Goal: Transaction & Acquisition: Purchase product/service

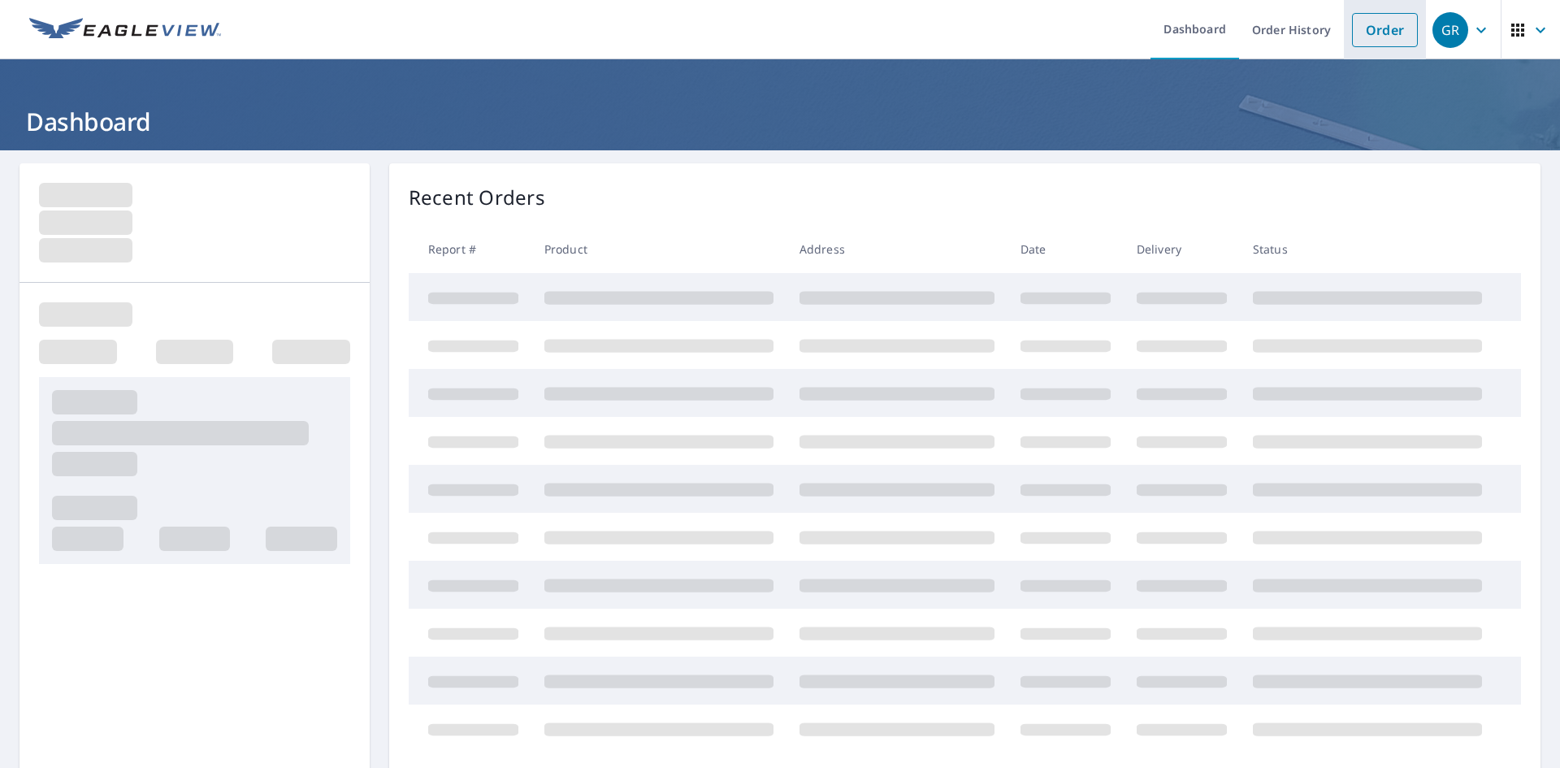
click at [1382, 19] on link "Order" at bounding box center [1385, 30] width 66 height 34
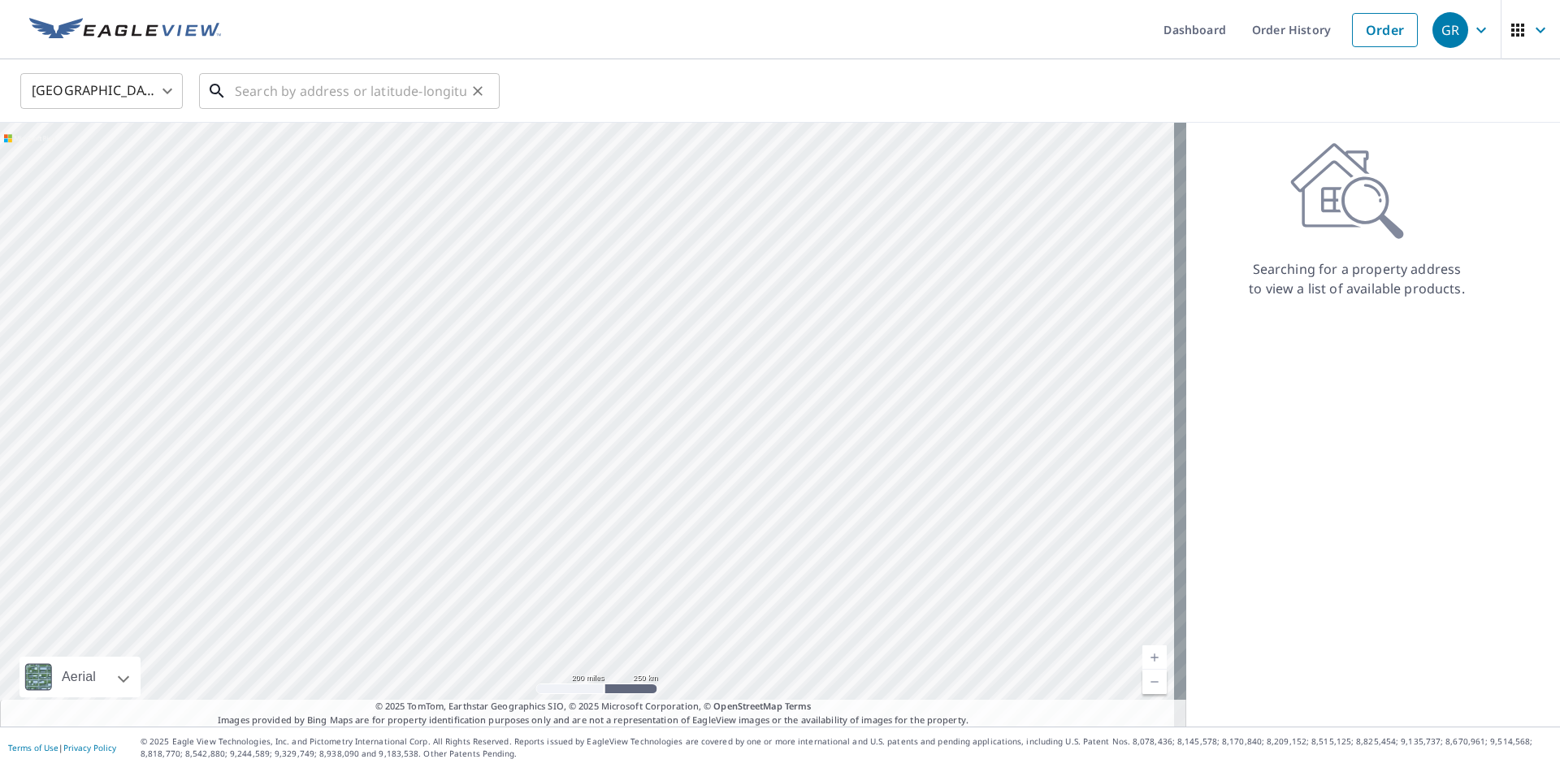
click at [303, 93] on input "text" at bounding box center [350, 90] width 231 height 45
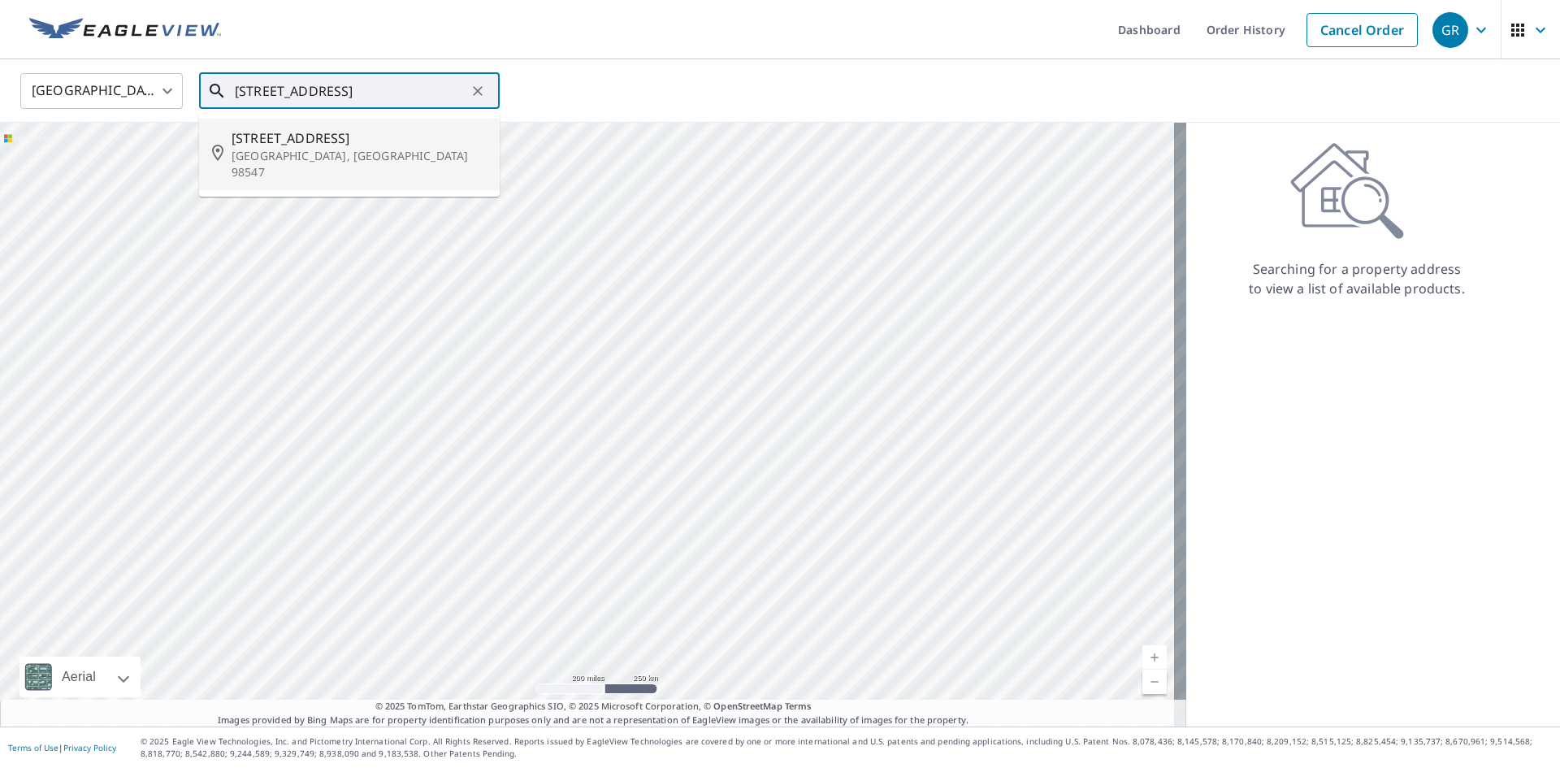
click at [329, 140] on span "[STREET_ADDRESS]" at bounding box center [358, 137] width 255 height 19
type input "[STREET_ADDRESS]"
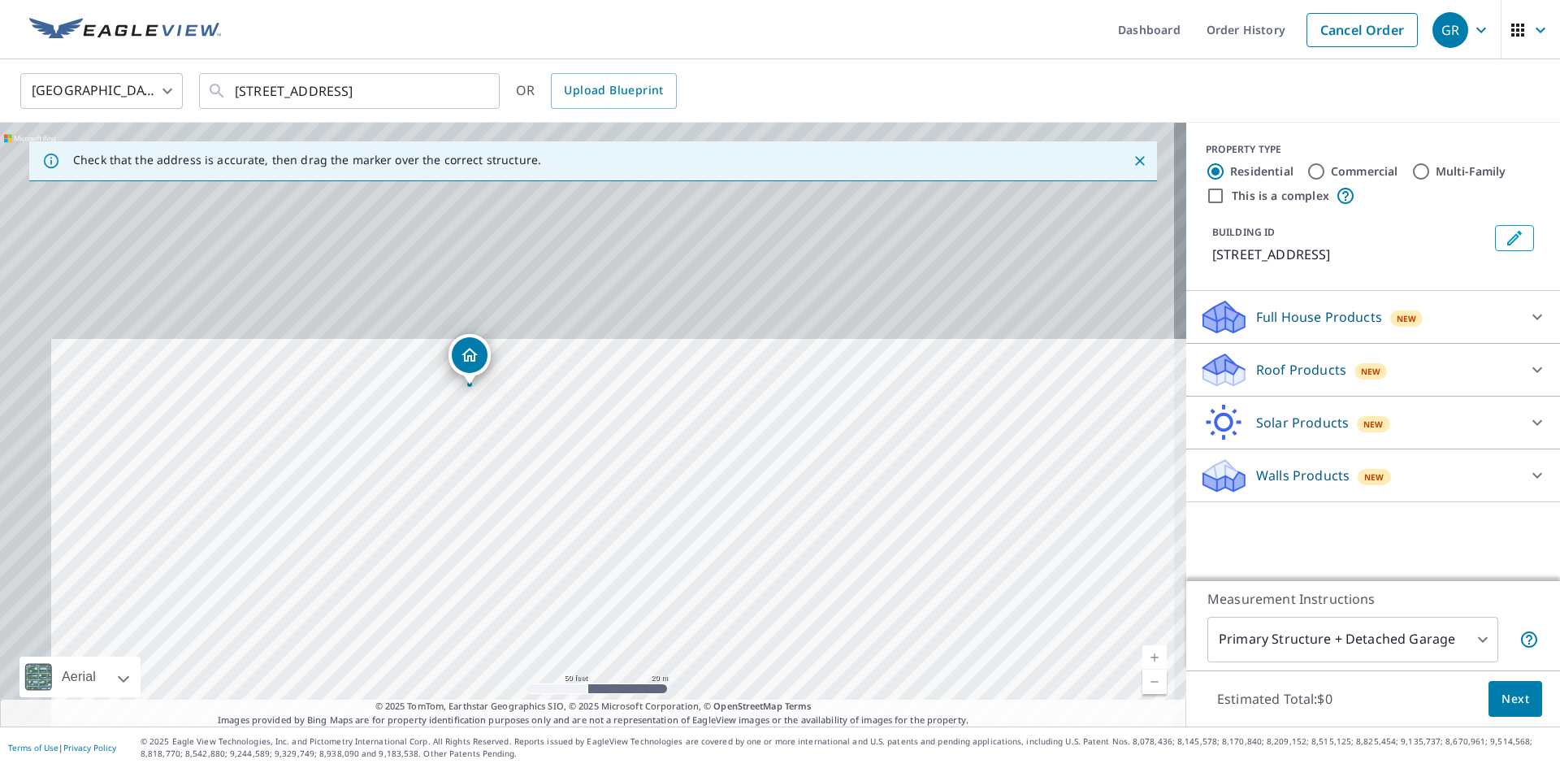
drag, startPoint x: 517, startPoint y: 287, endPoint x: 567, endPoint y: 567, distance: 284.7
click at [567, 567] on div "[STREET_ADDRESS]" at bounding box center [593, 424] width 1186 height 603
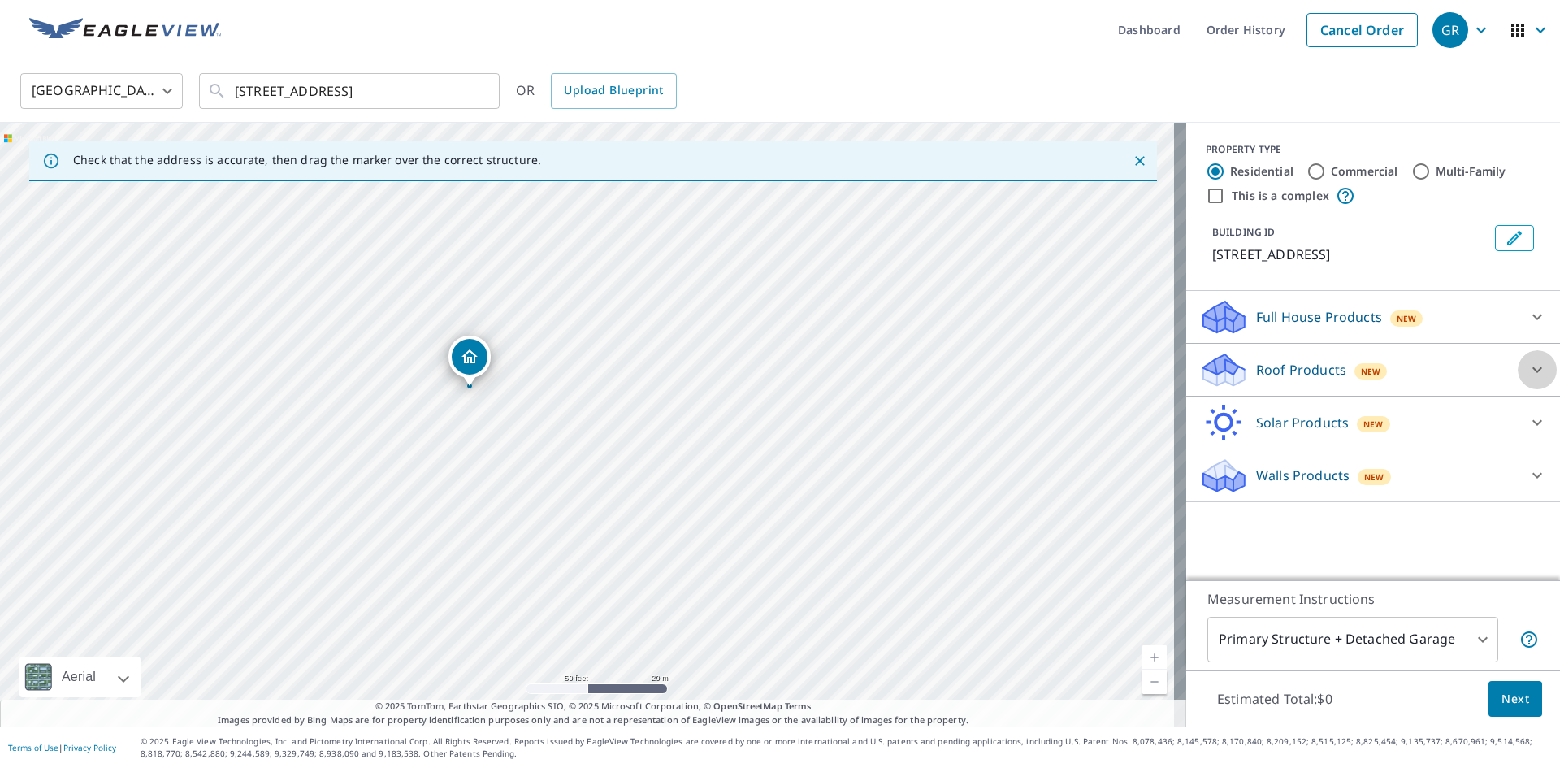
click at [1527, 379] on icon at bounding box center [1536, 369] width 19 height 19
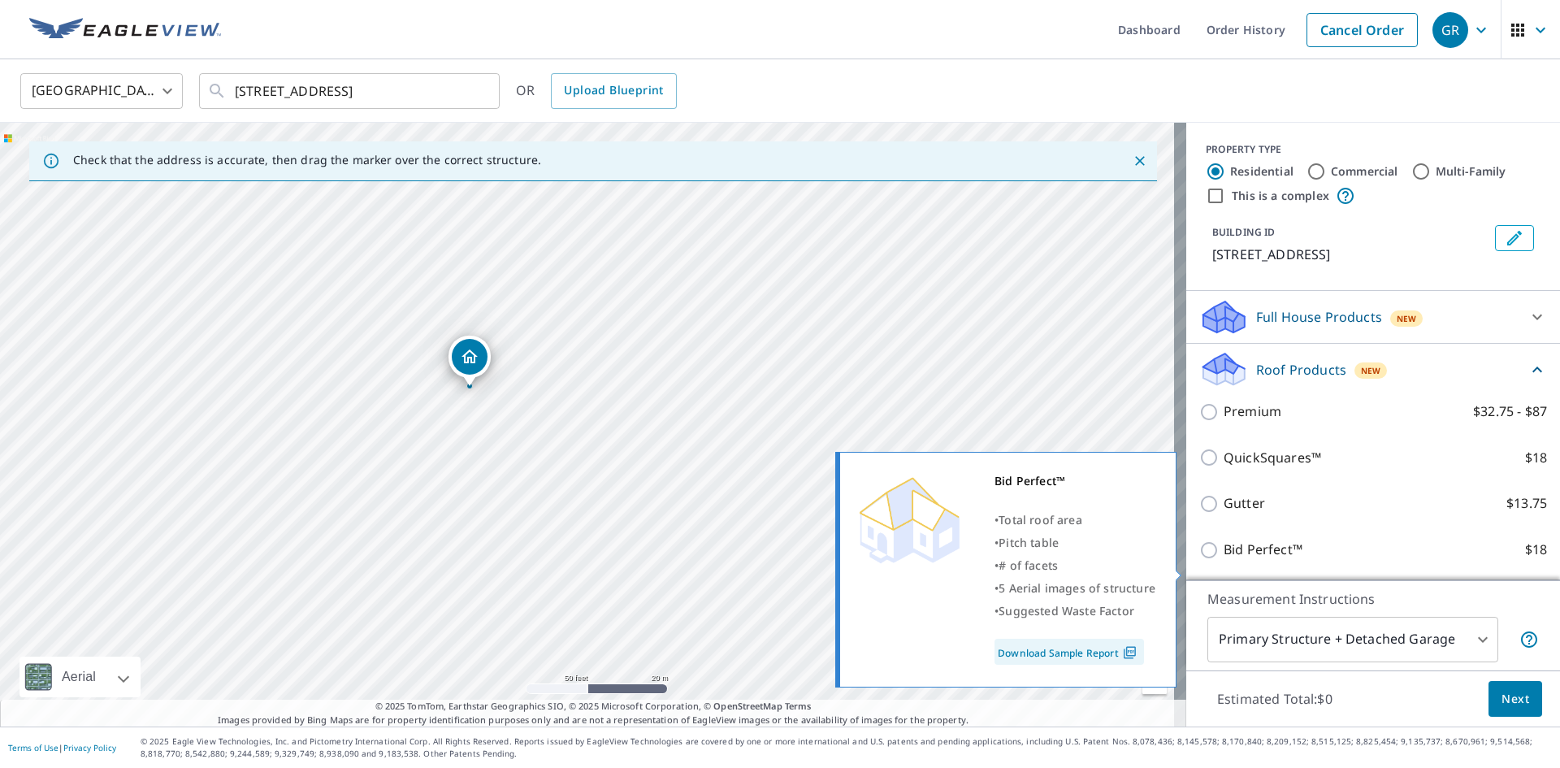
click at [1223, 560] on p "Bid Perfect™" at bounding box center [1262, 549] width 79 height 20
click at [1215, 560] on input "Bid Perfect™ $18" at bounding box center [1211, 549] width 24 height 19
checkbox input "true"
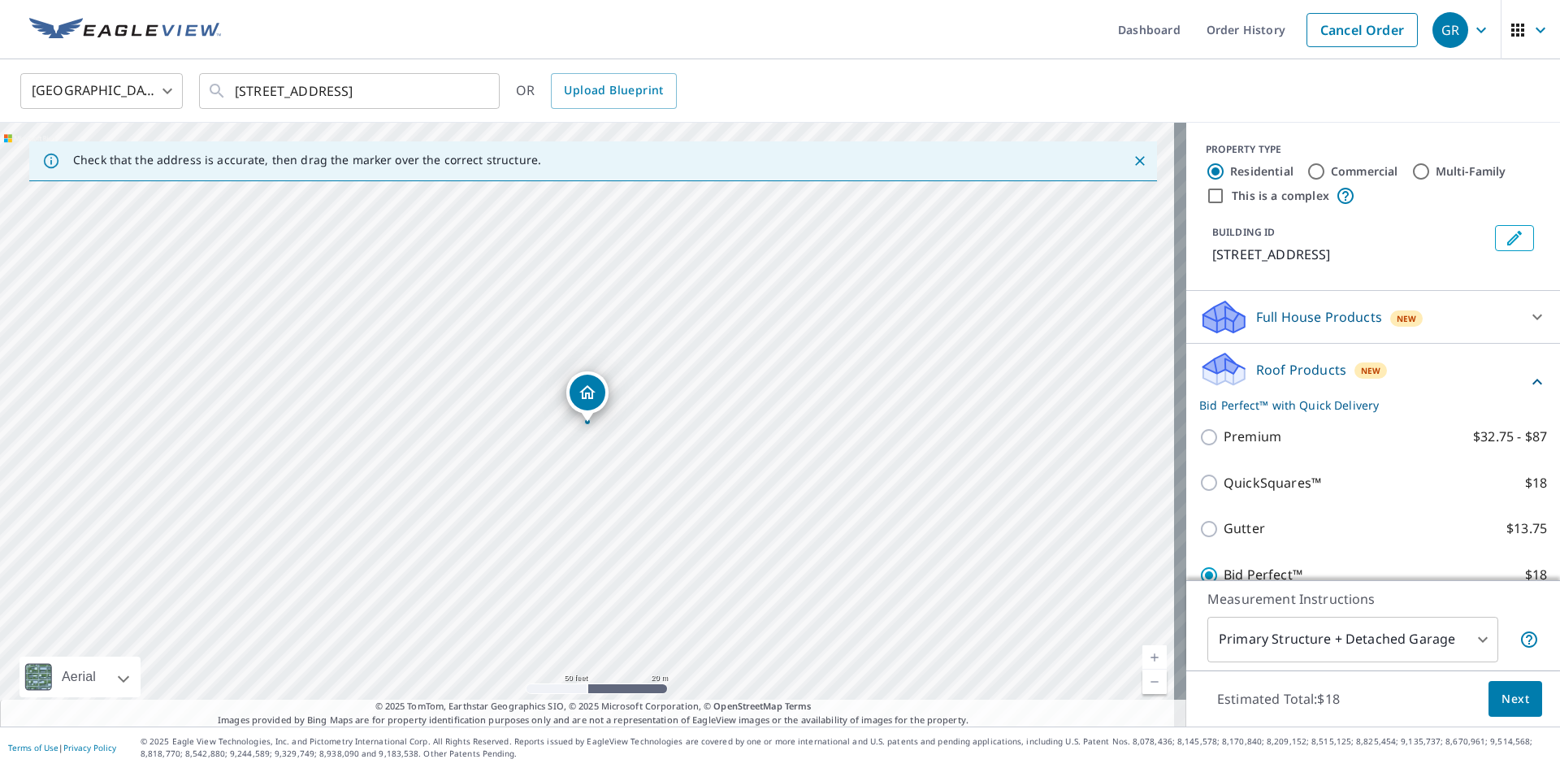
scroll to position [162, 0]
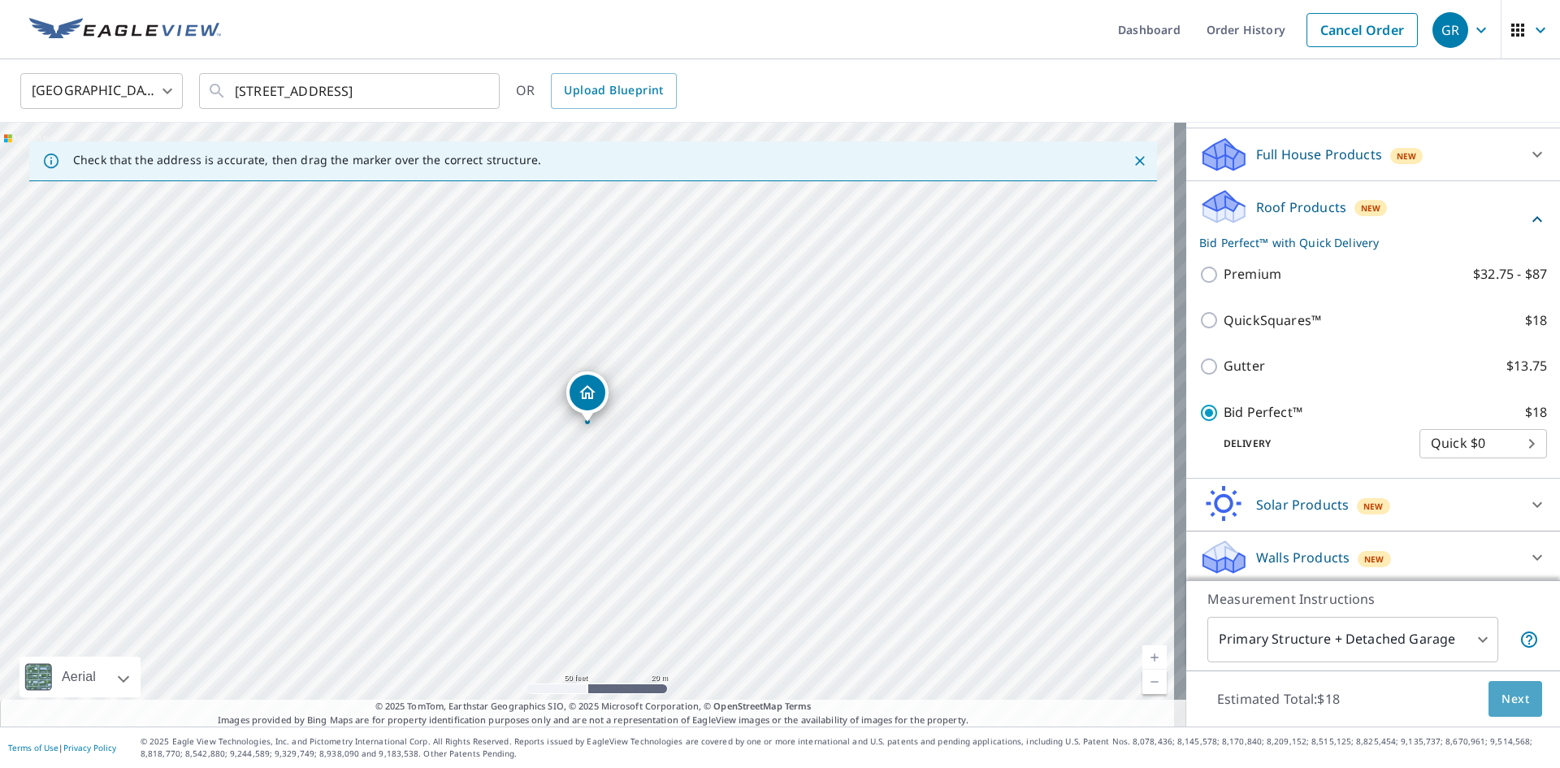
click at [1504, 699] on span "Next" at bounding box center [1515, 699] width 28 height 20
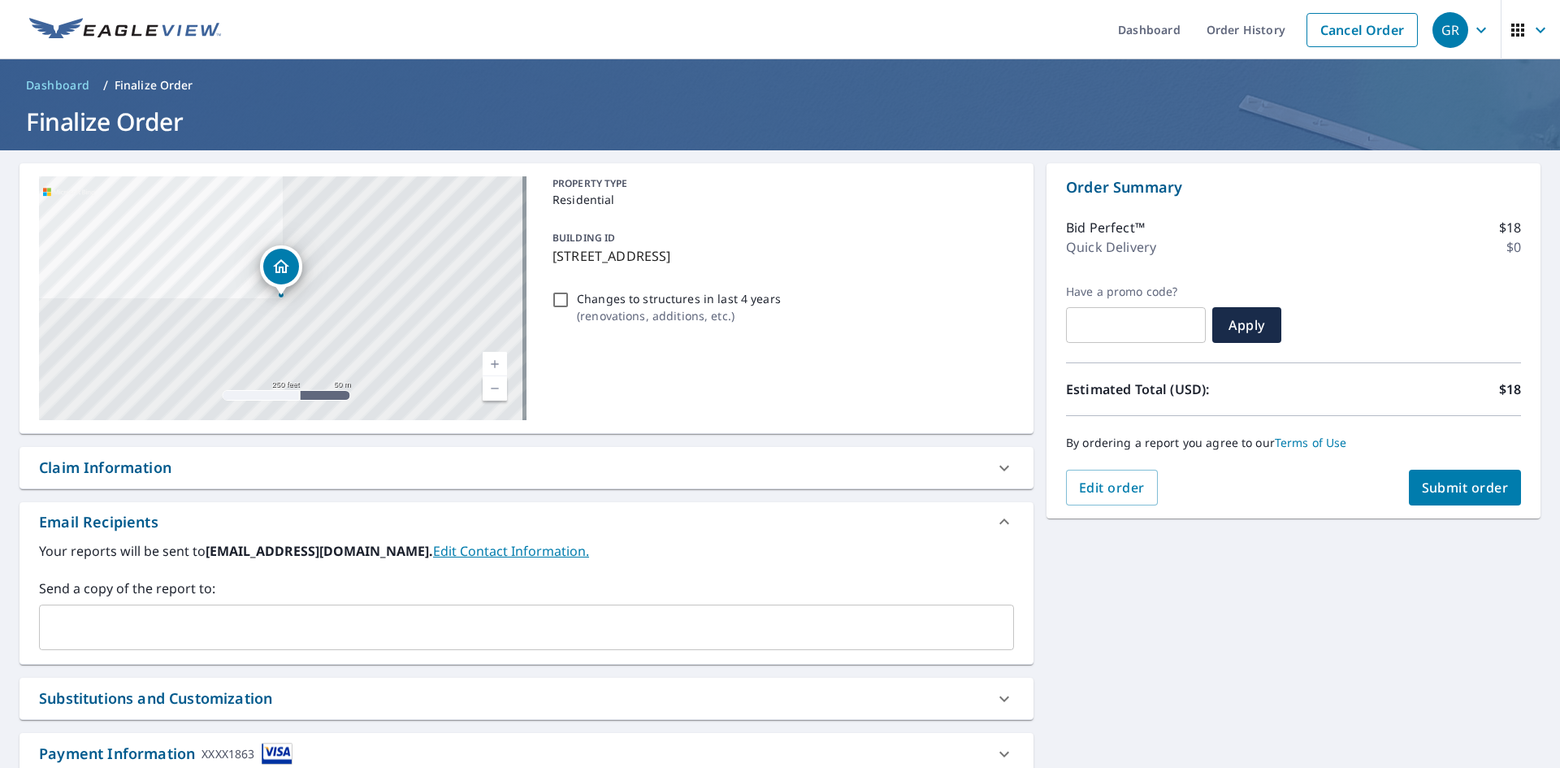
drag, startPoint x: 745, startPoint y: 625, endPoint x: 749, endPoint y: 618, distance: 8.4
click at [746, 622] on input "text" at bounding box center [514, 627] width 936 height 31
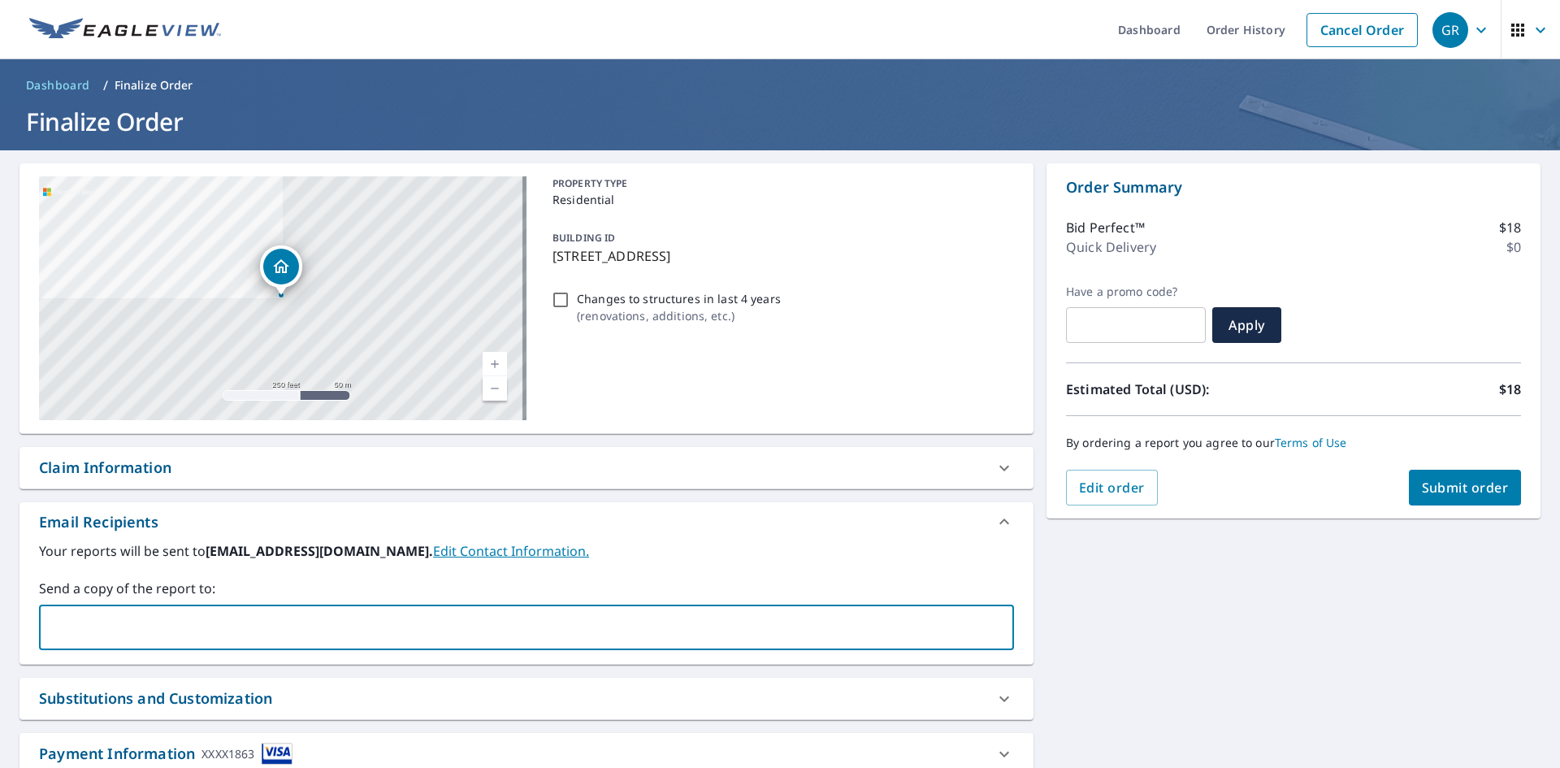
drag, startPoint x: 744, startPoint y: 620, endPoint x: 637, endPoint y: 619, distance: 107.2
click at [637, 620] on input "text" at bounding box center [514, 627] width 936 height 31
type input "[EMAIL_ADDRESS][DOMAIN_NAME]"
click at [1486, 489] on span "Submit order" at bounding box center [1464, 487] width 87 height 18
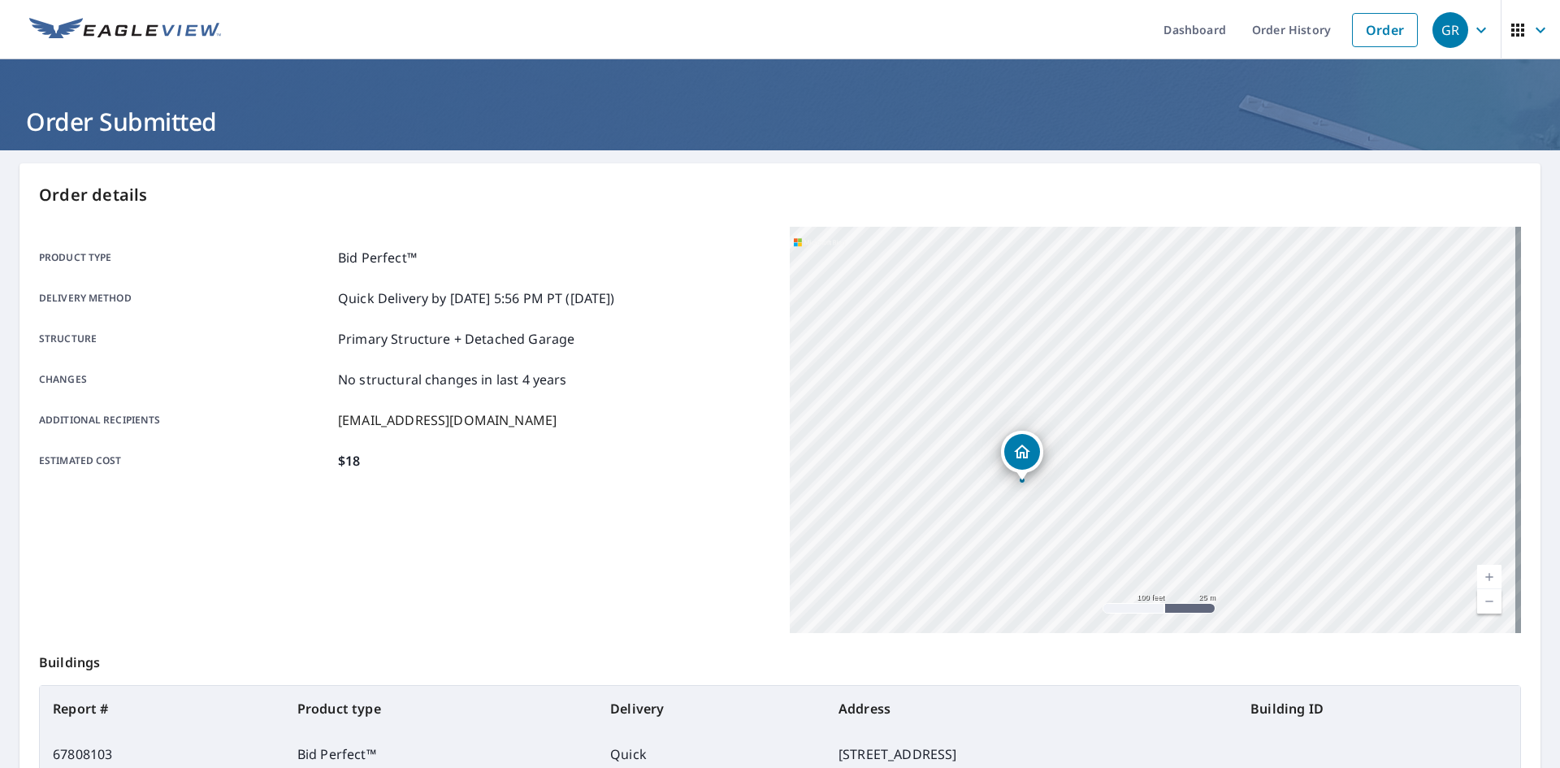
drag, startPoint x: 1147, startPoint y: 483, endPoint x: 1144, endPoint y: 532, distance: 48.8
click at [1144, 532] on div "[STREET_ADDRESS]" at bounding box center [1155, 430] width 731 height 406
drag, startPoint x: 1086, startPoint y: 494, endPoint x: 1147, endPoint y: 471, distance: 65.0
click at [1147, 471] on div "[STREET_ADDRESS]" at bounding box center [1155, 430] width 731 height 406
drag, startPoint x: 1066, startPoint y: 440, endPoint x: 1274, endPoint y: 500, distance: 215.4
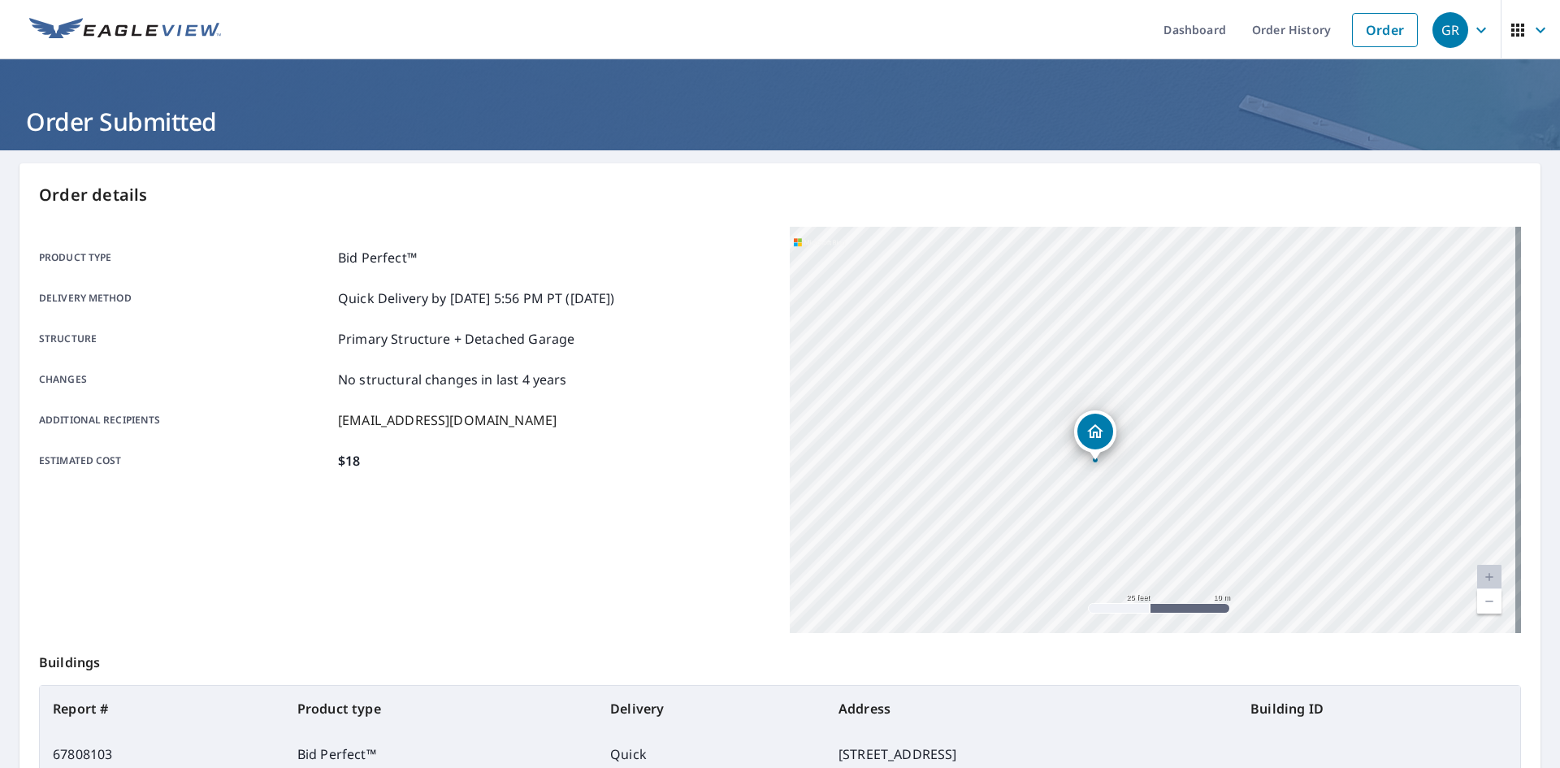
click at [1274, 500] on div "[STREET_ADDRESS]" at bounding box center [1155, 430] width 731 height 406
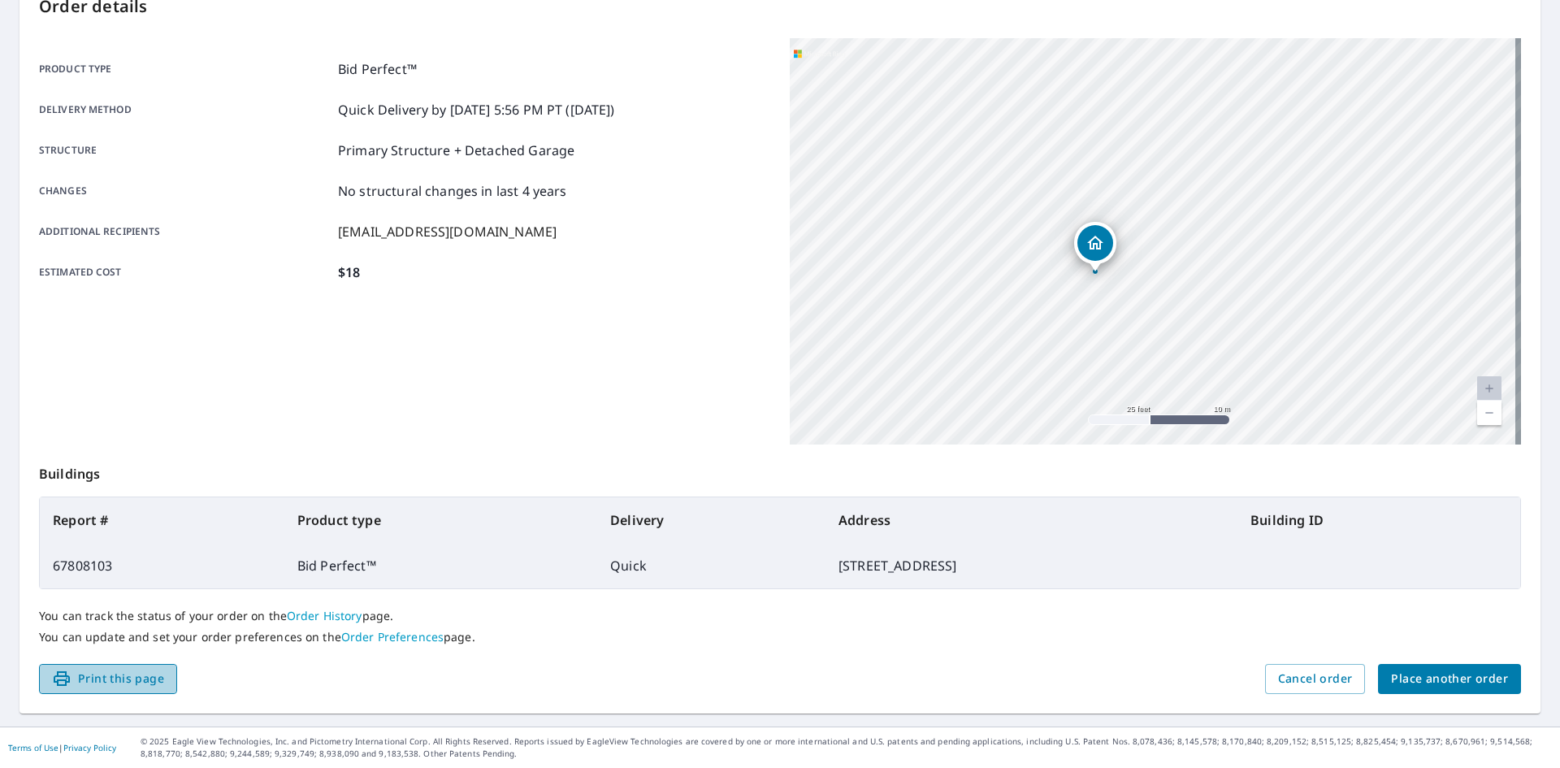
click at [103, 681] on span "Print this page" at bounding box center [108, 678] width 112 height 20
drag, startPoint x: 1261, startPoint y: 324, endPoint x: 1105, endPoint y: 340, distance: 157.5
click at [1105, 340] on div "[STREET_ADDRESS]" at bounding box center [1155, 241] width 731 height 406
click at [81, 678] on span "Print this page" at bounding box center [108, 678] width 112 height 20
